Goal: Task Accomplishment & Management: Manage account settings

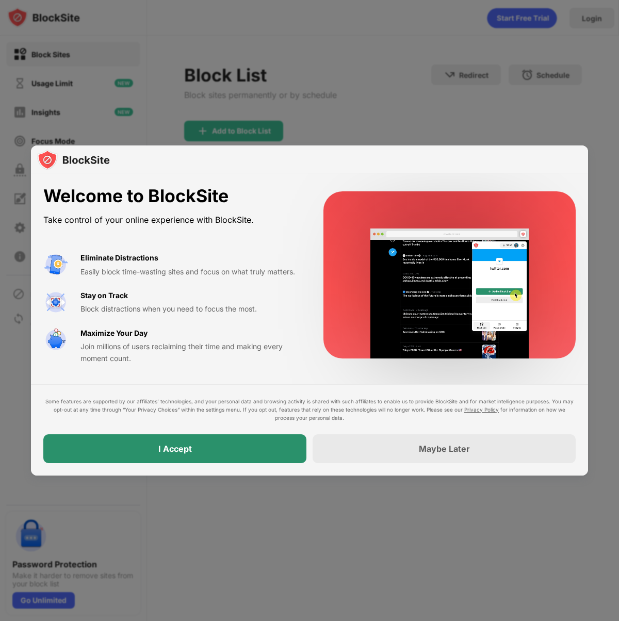
click at [220, 460] on div "I Accept" at bounding box center [174, 448] width 263 height 29
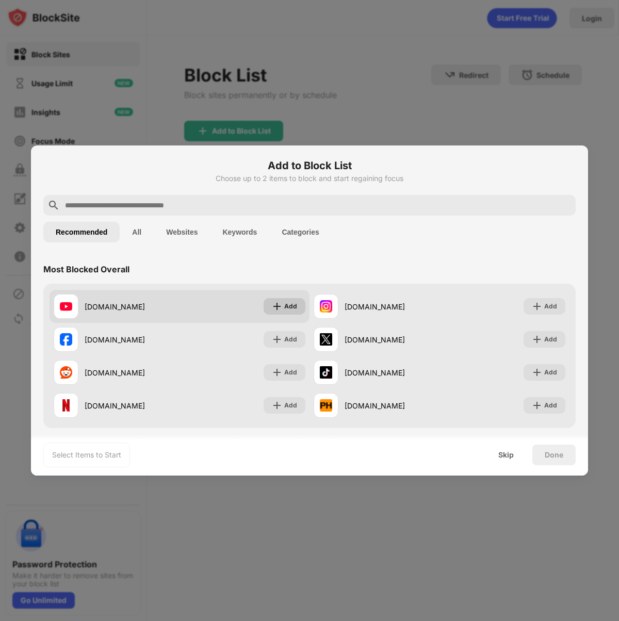
click at [287, 305] on div "Add" at bounding box center [290, 306] width 13 height 10
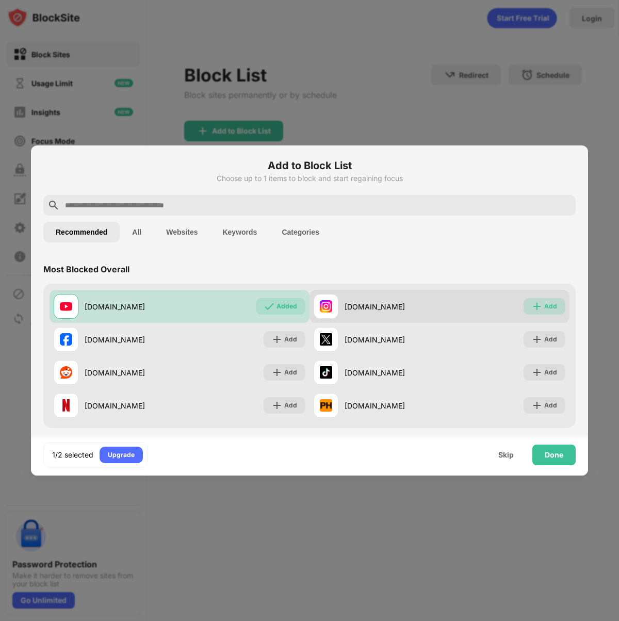
click at [556, 308] on div "Add" at bounding box center [550, 306] width 13 height 10
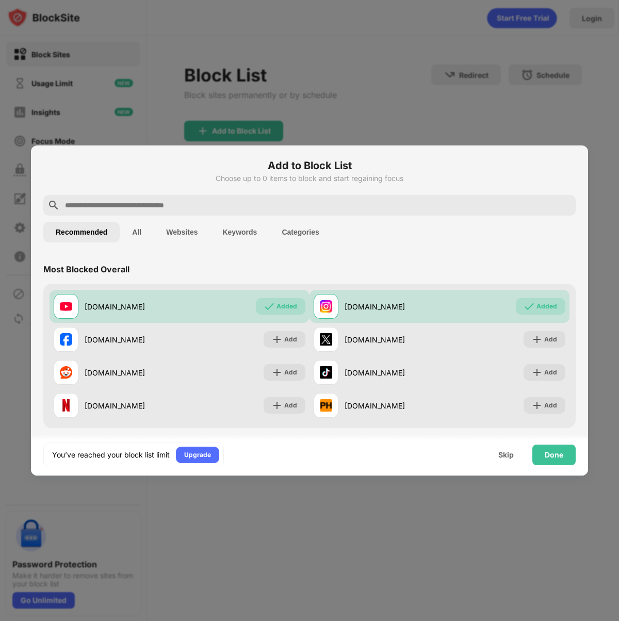
scroll to position [5, 0]
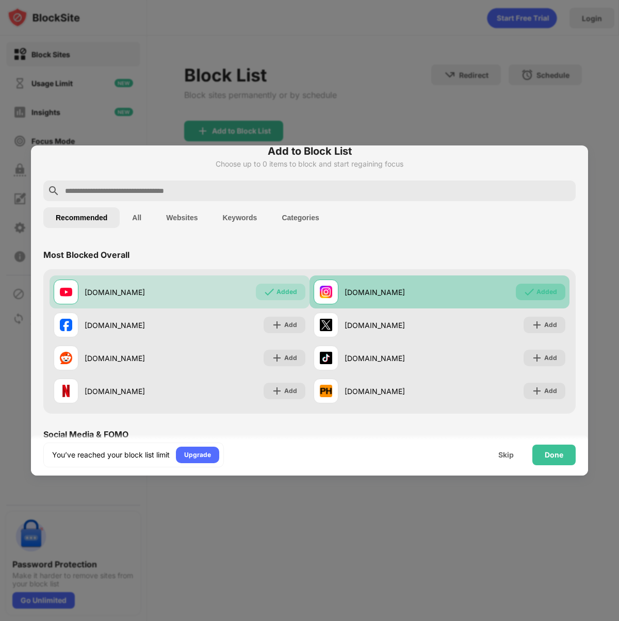
click at [533, 304] on div "instagram.com Added" at bounding box center [440, 292] width 260 height 33
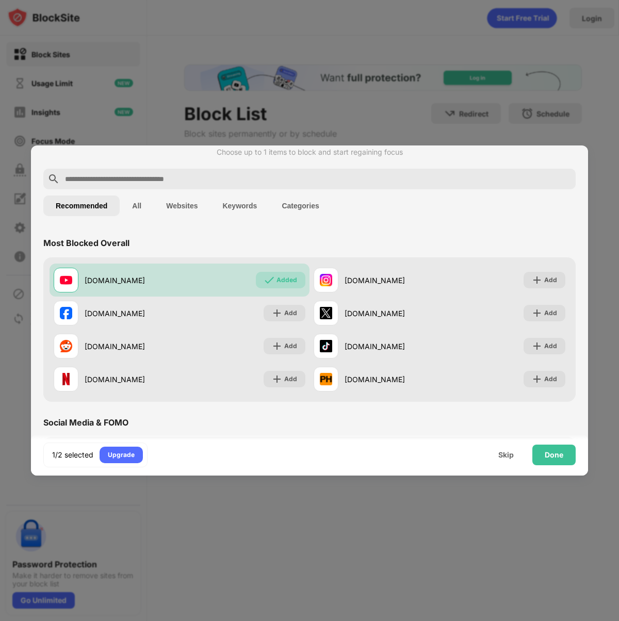
scroll to position [0, 0]
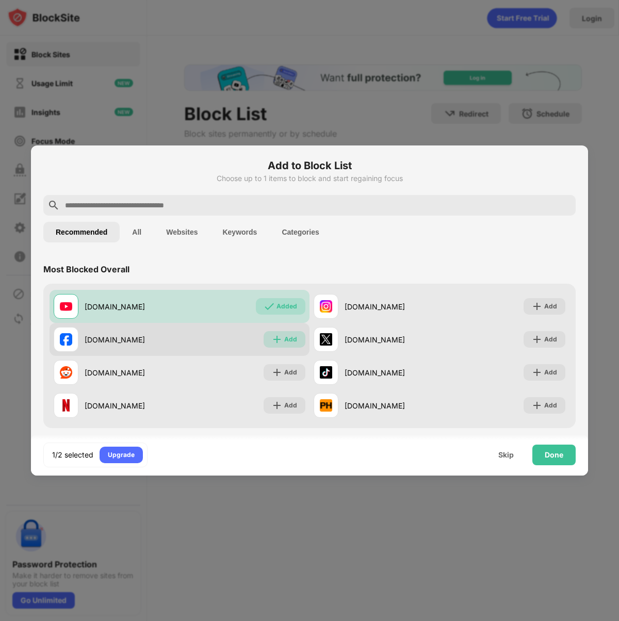
click at [280, 338] on img at bounding box center [277, 339] width 10 height 10
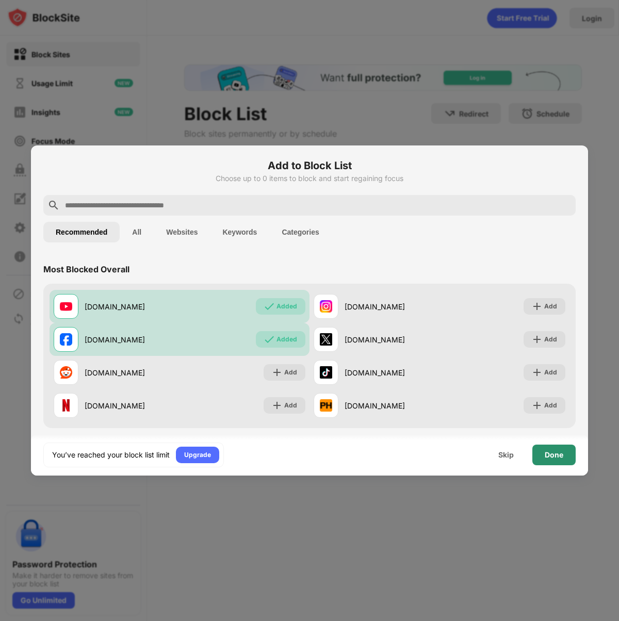
click at [565, 456] on div "Done" at bounding box center [553, 455] width 43 height 21
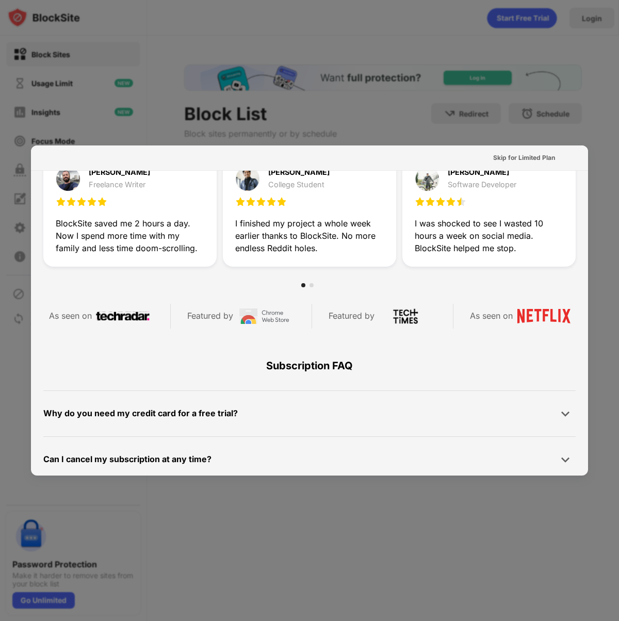
scroll to position [390, 0]
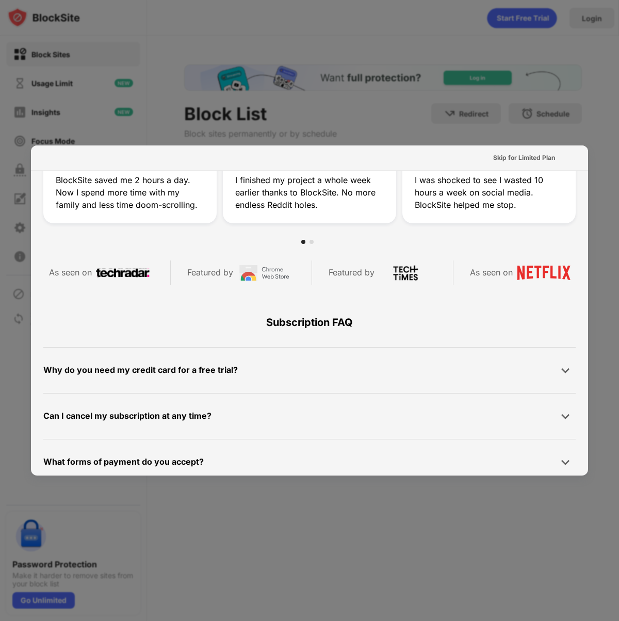
click at [563, 514] on div at bounding box center [309, 310] width 619 height 621
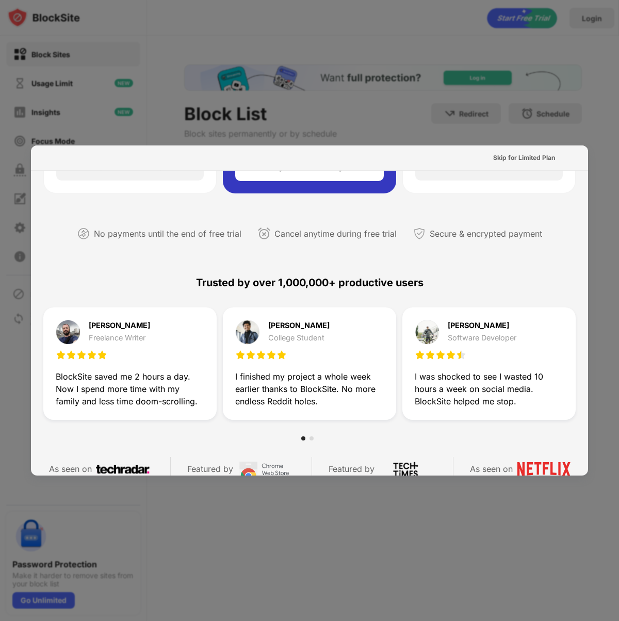
scroll to position [0, 0]
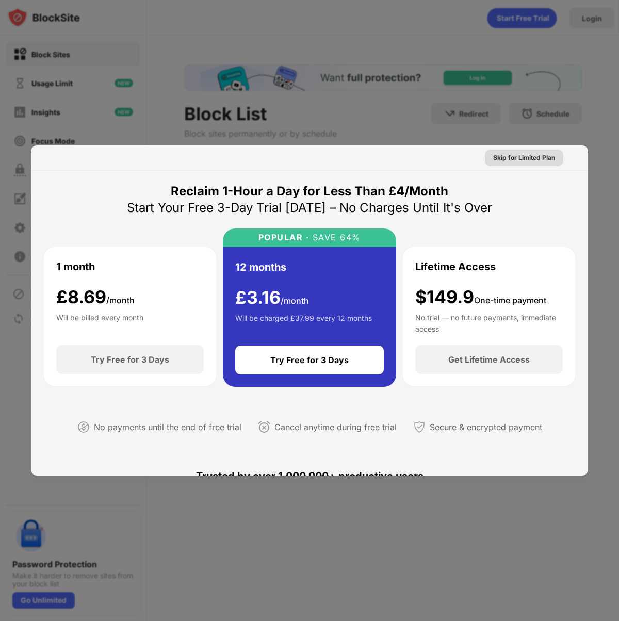
click at [540, 164] on div "Skip for Limited Plan" at bounding box center [524, 158] width 78 height 17
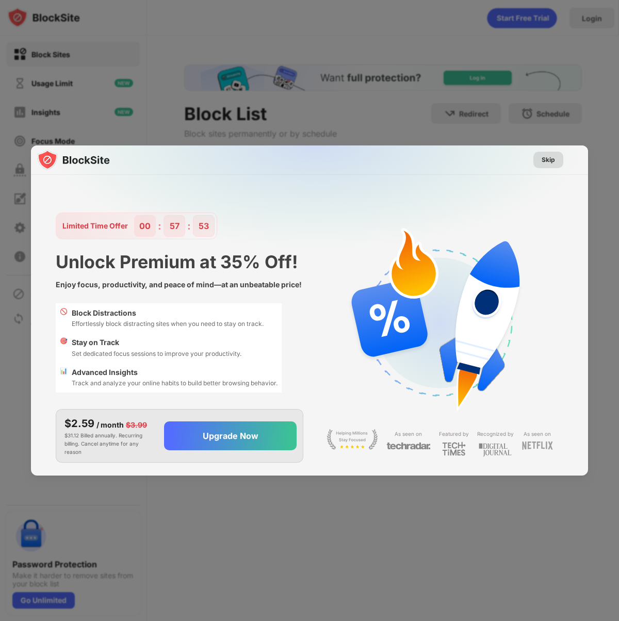
click at [556, 160] on div "Skip" at bounding box center [548, 160] width 30 height 17
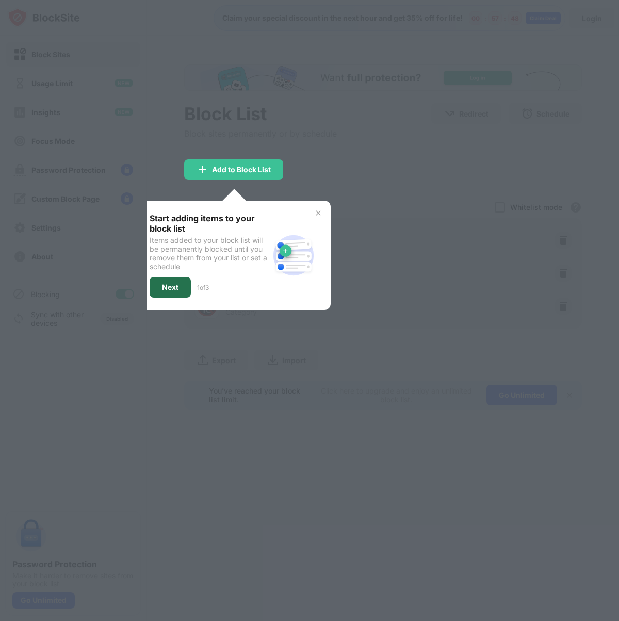
click at [164, 290] on div "Next" at bounding box center [170, 287] width 17 height 8
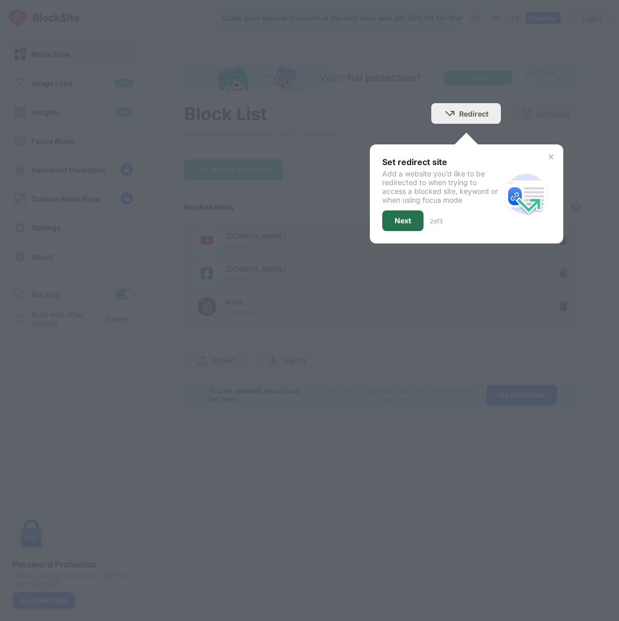
click at [410, 226] on div "Next" at bounding box center [402, 221] width 41 height 21
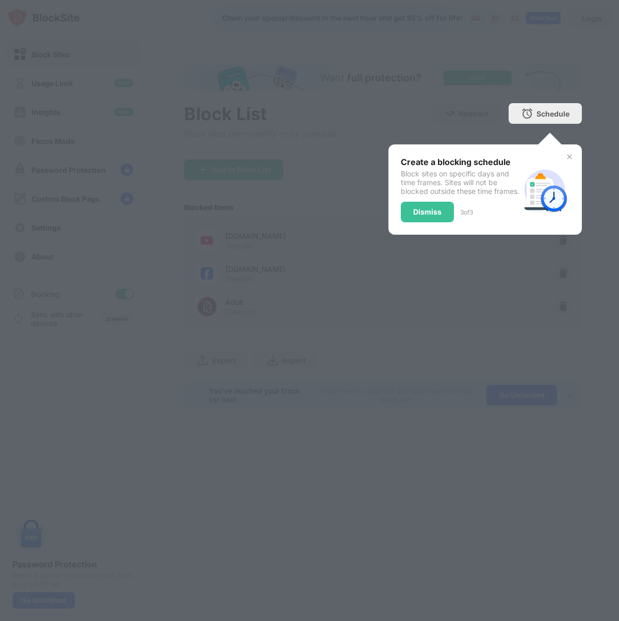
click at [419, 222] on div "Dismiss" at bounding box center [427, 212] width 53 height 21
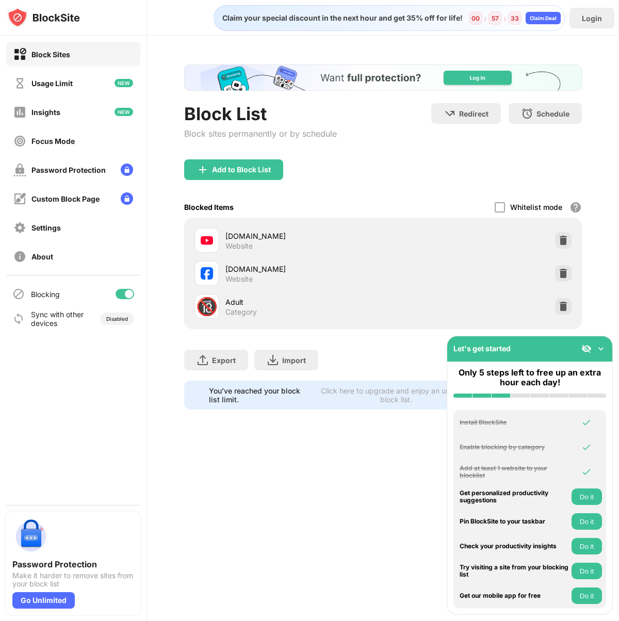
click at [603, 346] on img at bounding box center [601, 349] width 10 height 10
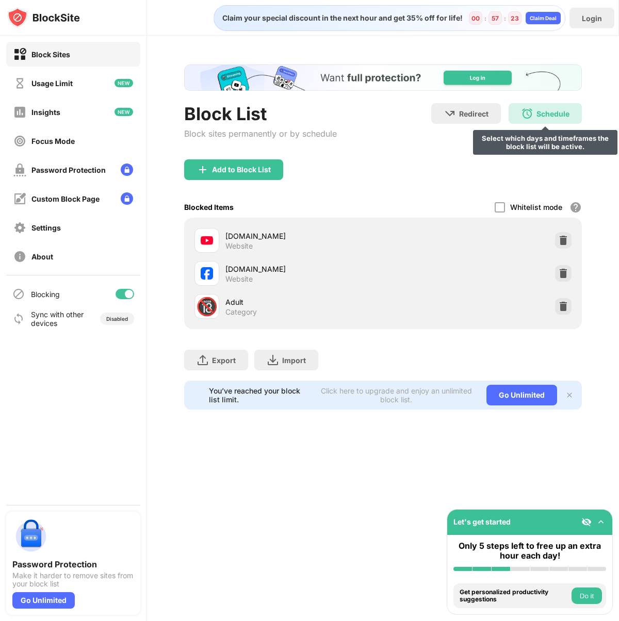
click at [538, 112] on div "Schedule" at bounding box center [553, 113] width 33 height 9
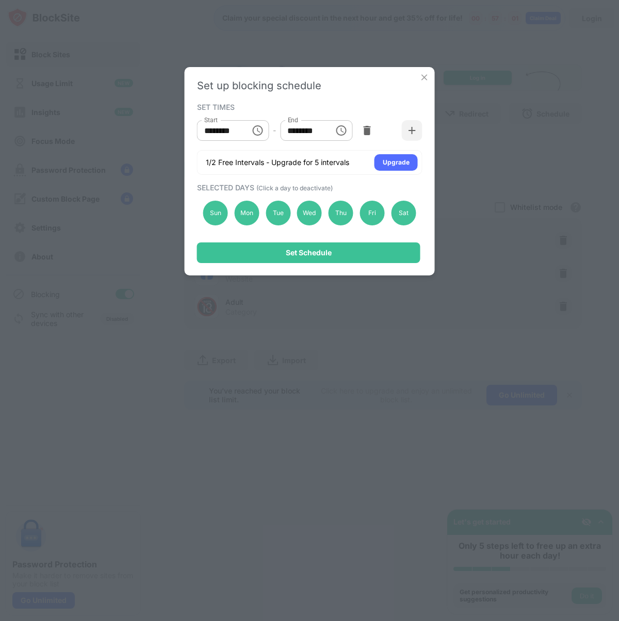
click at [306, 133] on input "********" at bounding box center [303, 130] width 46 height 21
click at [297, 132] on input "********" at bounding box center [303, 130] width 46 height 21
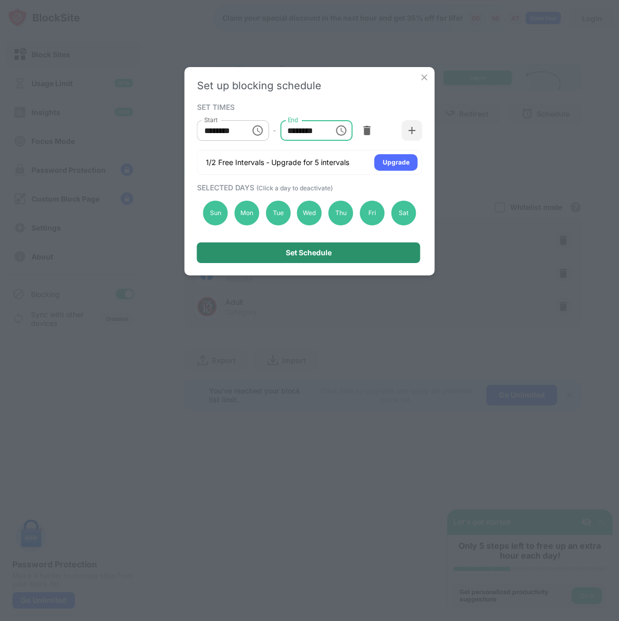
type input "********"
click at [363, 256] on div "Set Schedule" at bounding box center [308, 252] width 223 height 21
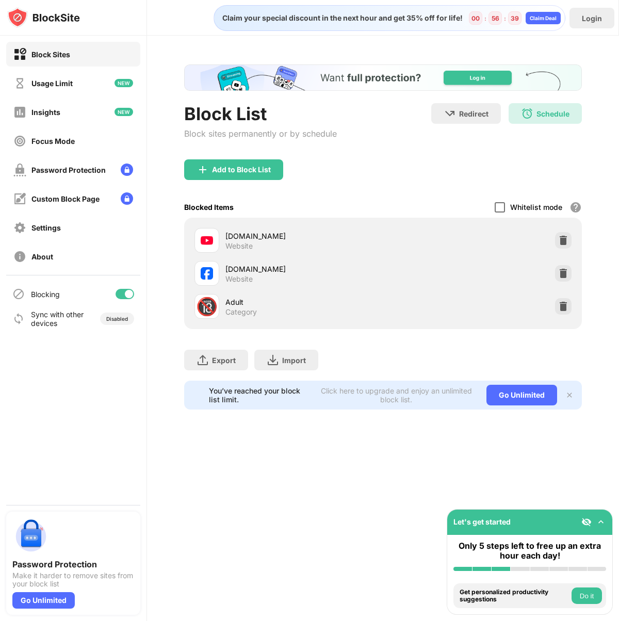
click at [503, 207] on div at bounding box center [500, 207] width 10 height 10
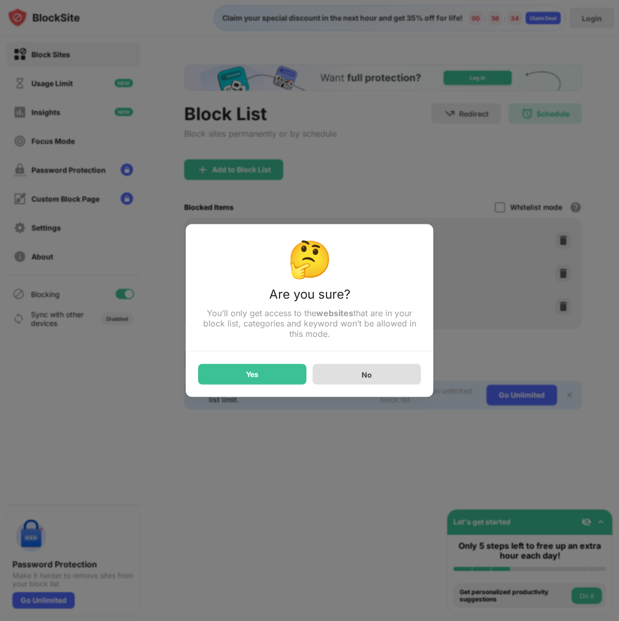
click at [402, 383] on div "No" at bounding box center [367, 374] width 108 height 21
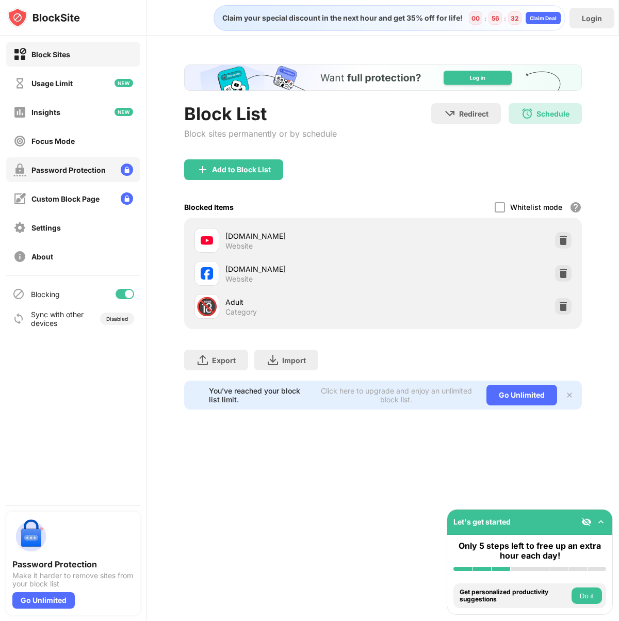
click at [29, 171] on div "Password Protection" at bounding box center [59, 170] width 92 height 13
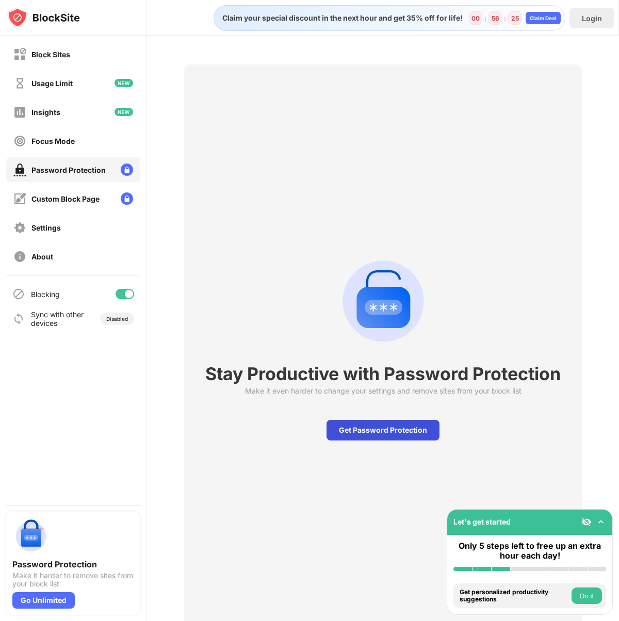
click at [411, 434] on div "Get Password Protection" at bounding box center [383, 430] width 113 height 21
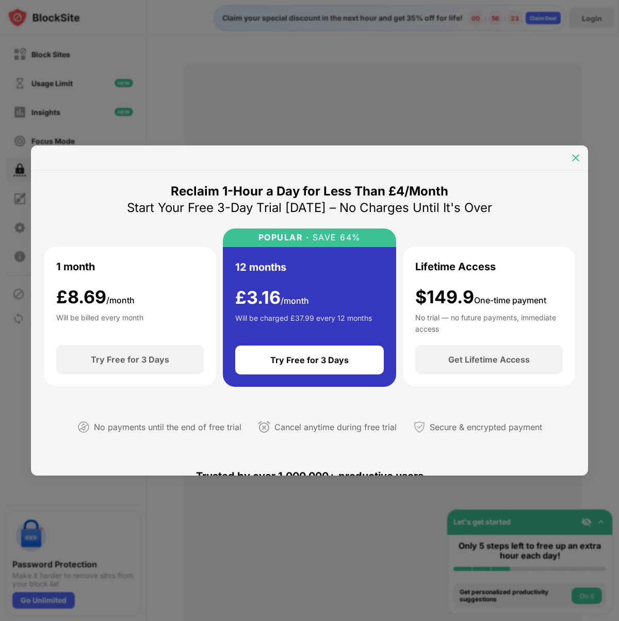
click at [578, 158] on img at bounding box center [576, 158] width 10 height 10
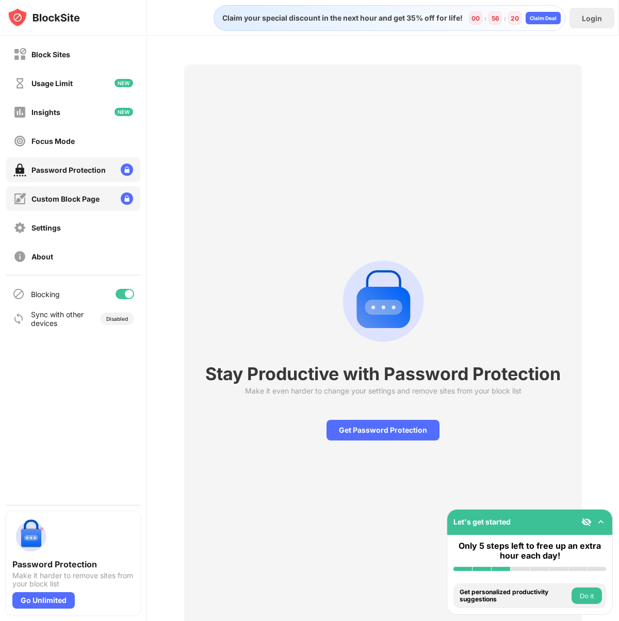
click at [93, 204] on div "Custom Block Page" at bounding box center [56, 198] width 86 height 13
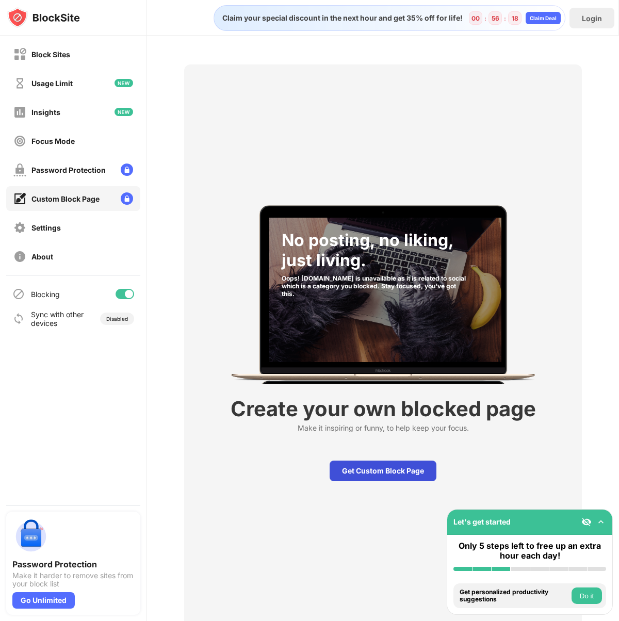
click at [365, 476] on div "Get Custom Block Page" at bounding box center [383, 471] width 107 height 21
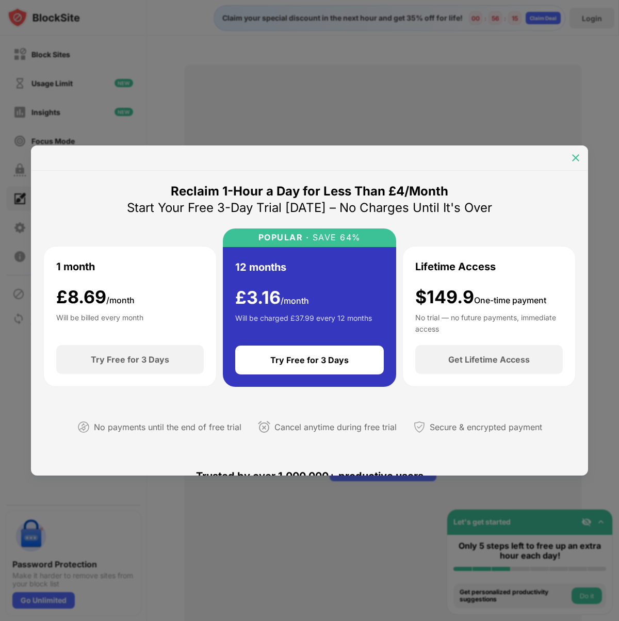
click at [578, 161] on img at bounding box center [576, 158] width 10 height 10
